Goal: Task Accomplishment & Management: Use online tool/utility

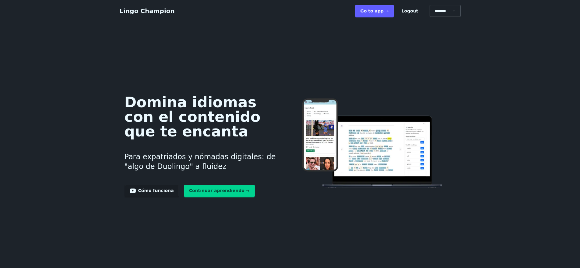
click at [376, 11] on link "Go to app ➝" at bounding box center [374, 11] width 39 height 12
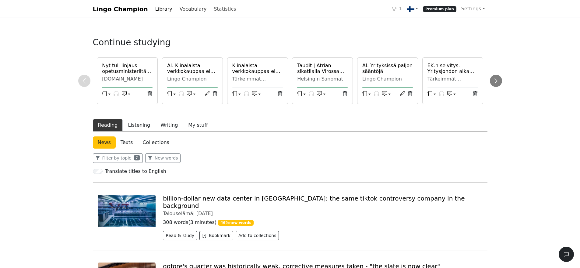
click at [182, 11] on link "Vocabulary" at bounding box center [193, 9] width 32 height 12
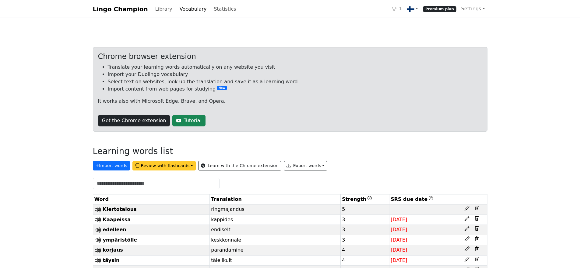
click at [178, 165] on button "Review with flashcards" at bounding box center [163, 165] width 63 height 9
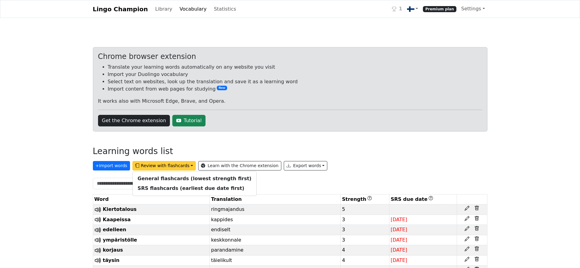
drag, startPoint x: 195, startPoint y: 154, endPoint x: 201, endPoint y: 154, distance: 5.8
click at [195, 154] on div "Learning words list" at bounding box center [290, 152] width 394 height 13
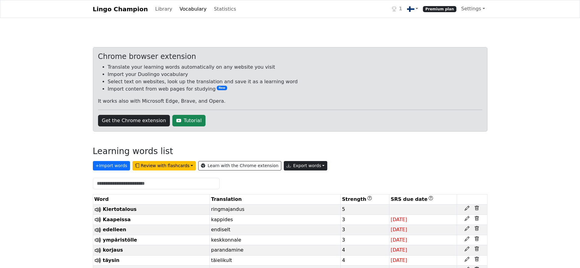
click at [303, 165] on button "Export words" at bounding box center [306, 165] width 44 height 9
click at [401, 160] on div "+ Import words Review with flashcards General flashcards (lowest strength first…" at bounding box center [290, 165] width 394 height 12
click at [293, 166] on button "Export words" at bounding box center [306, 165] width 44 height 9
click at [376, 151] on div "Learning words list" at bounding box center [290, 152] width 394 height 13
